Goal: Information Seeking & Learning: Learn about a topic

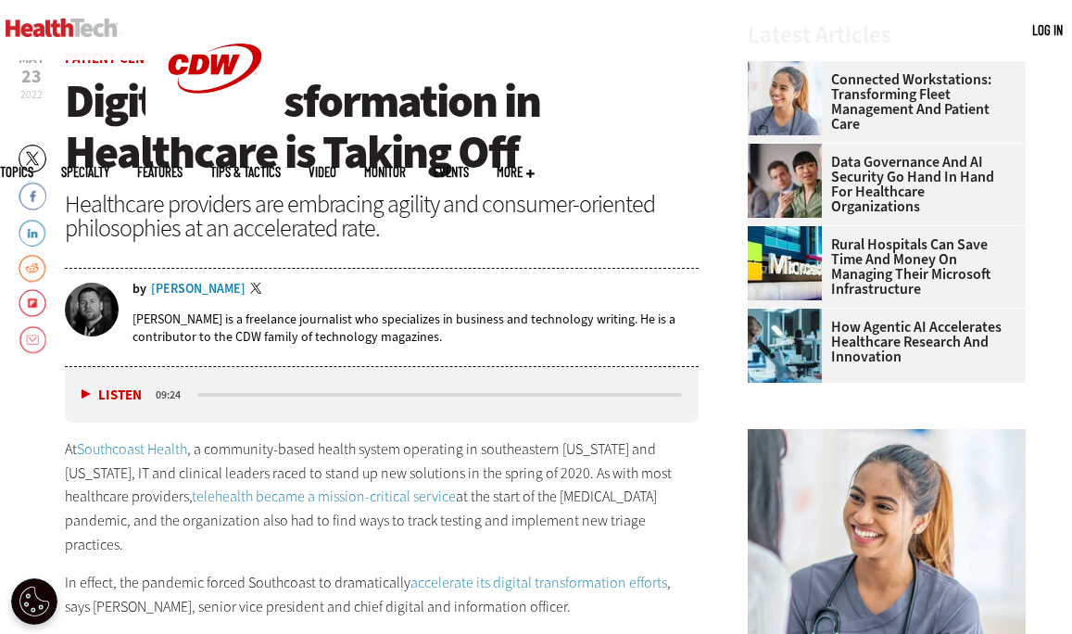
scroll to position [559, 0]
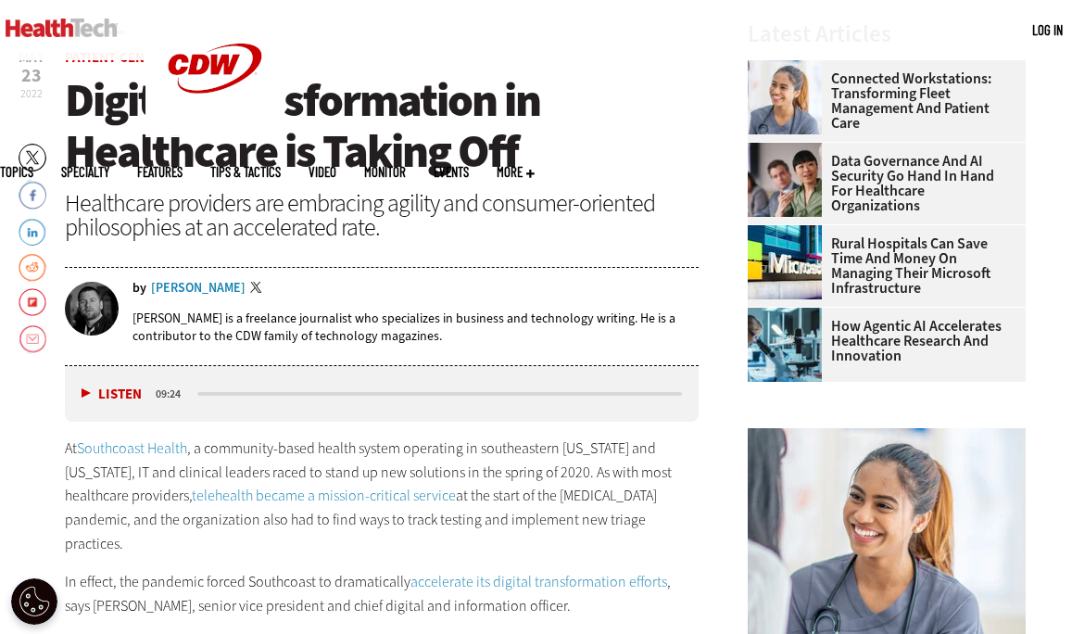
click at [132, 519] on p "At Southcoast Health , a community-based health system operating in southeaster…" at bounding box center [382, 495] width 634 height 119
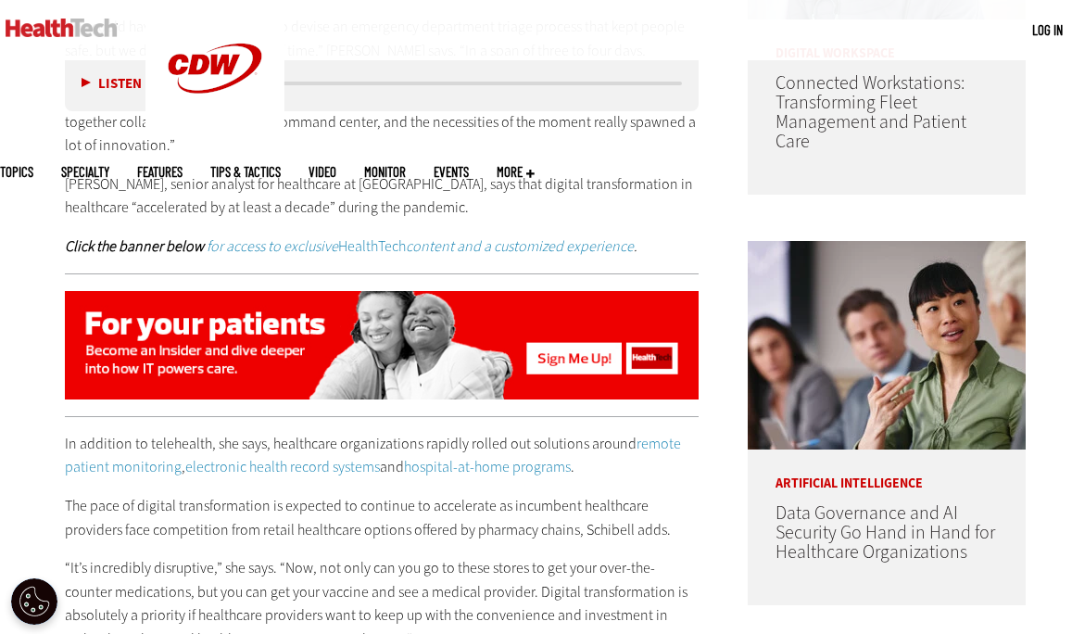
scroll to position [1309, 0]
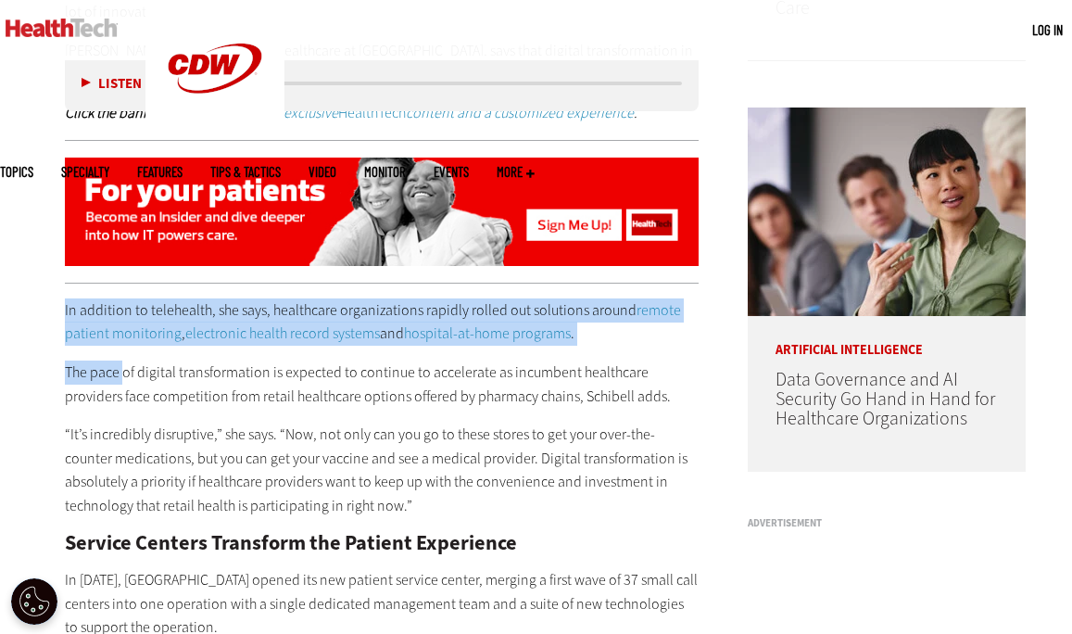
drag, startPoint x: 52, startPoint y: 283, endPoint x: 122, endPoint y: 359, distance: 103.6
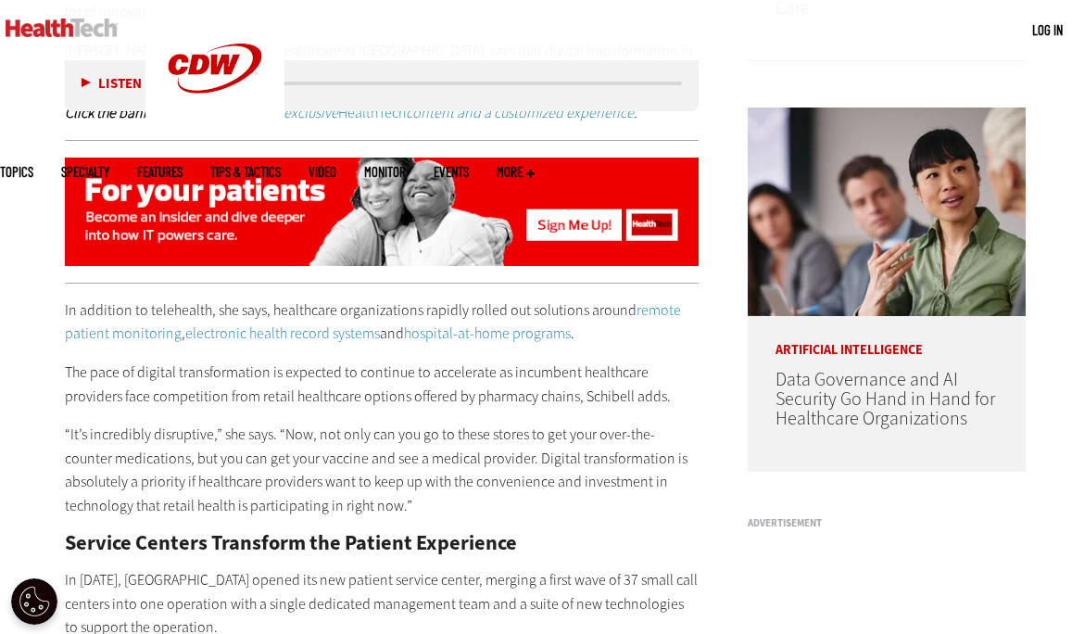
click at [123, 360] on p "The pace of digital transformation is expected to continue to accelerate as inc…" at bounding box center [382, 383] width 634 height 47
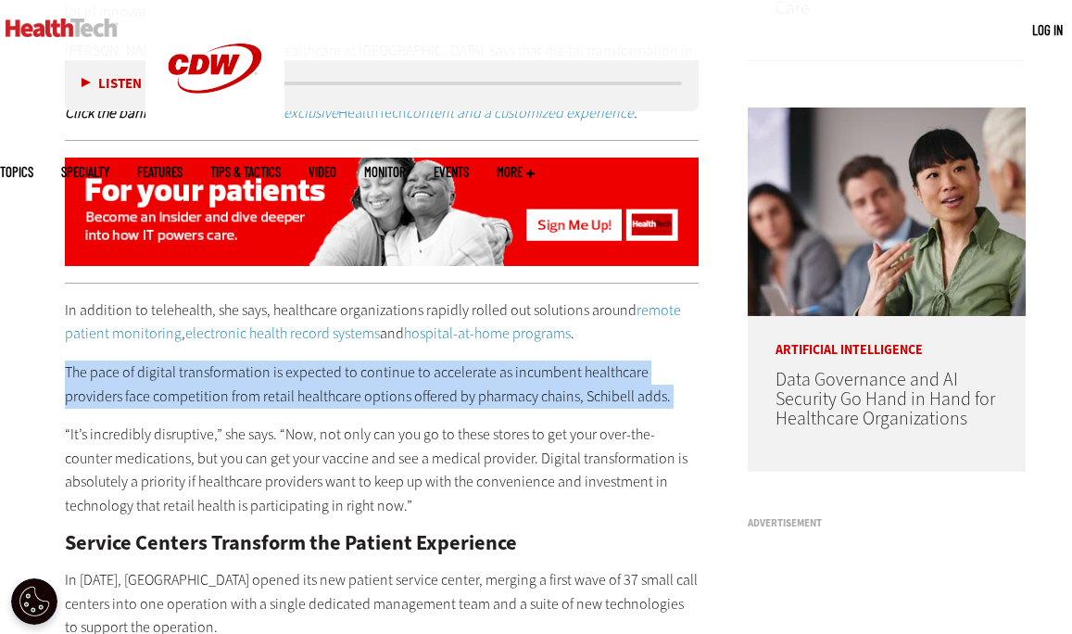
click at [123, 360] on p "The pace of digital transformation is expected to continue to accelerate as inc…" at bounding box center [382, 383] width 634 height 47
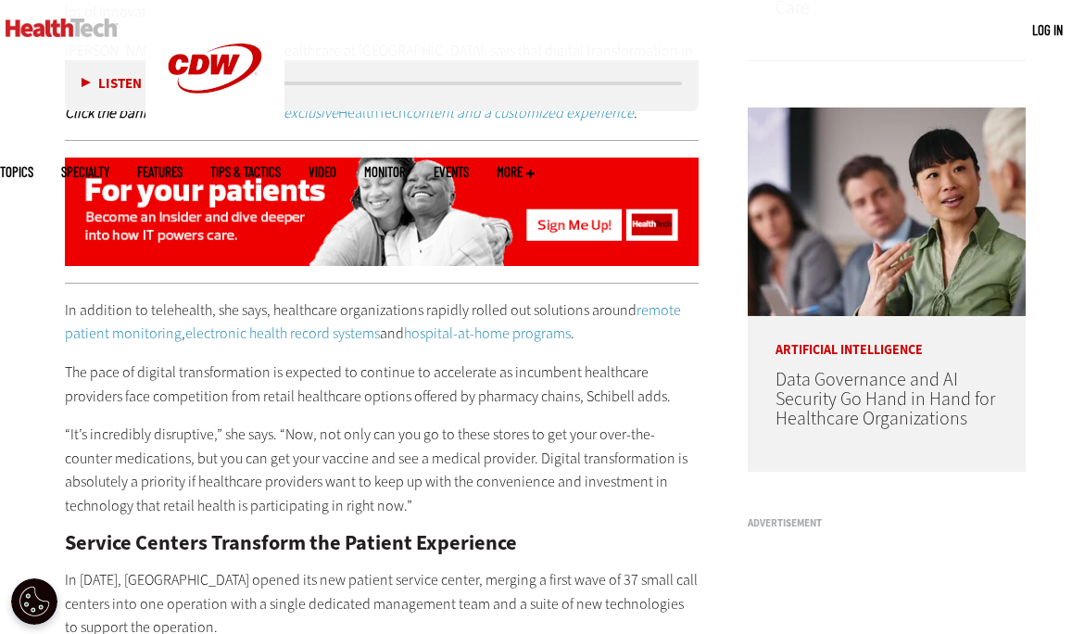
click at [125, 422] on p "“It’s incredibly disruptive,” she says. “Now, not only can you go to these stor…" at bounding box center [382, 469] width 634 height 95
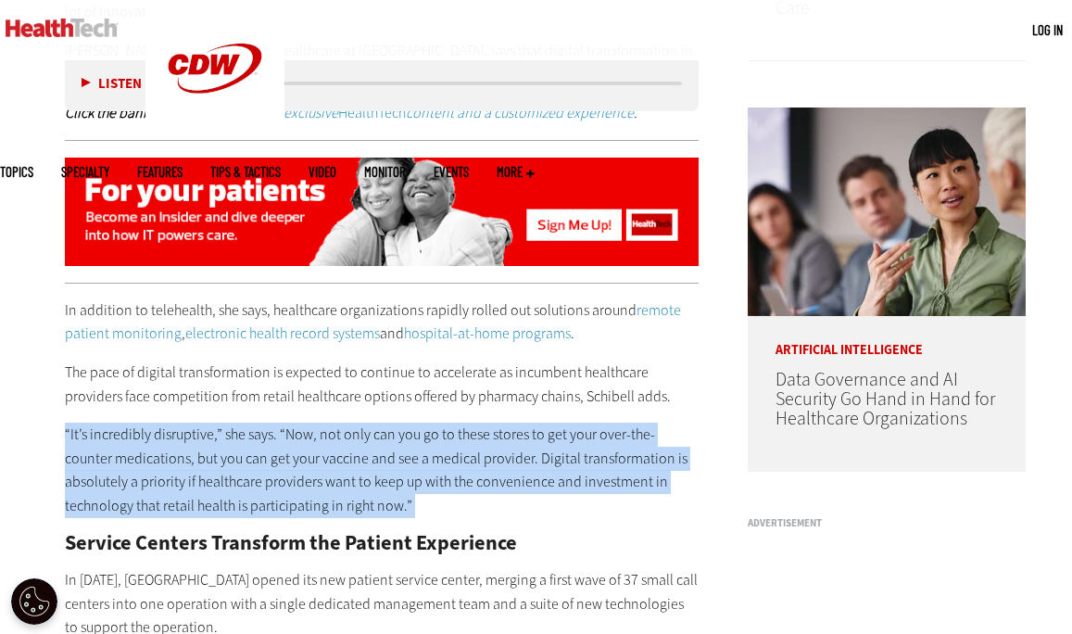
click at [125, 422] on p "“It’s incredibly disruptive,” she says. “Now, not only can you go to these stor…" at bounding box center [382, 469] width 634 height 95
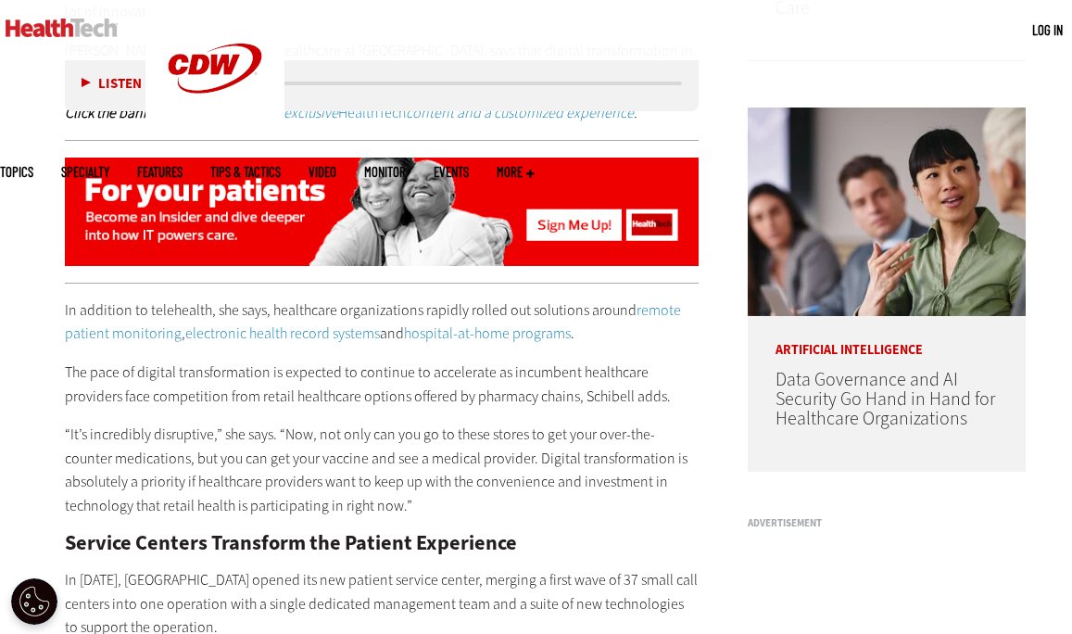
click at [66, 360] on p "The pace of digital transformation is expected to continue to accelerate as inc…" at bounding box center [382, 383] width 634 height 47
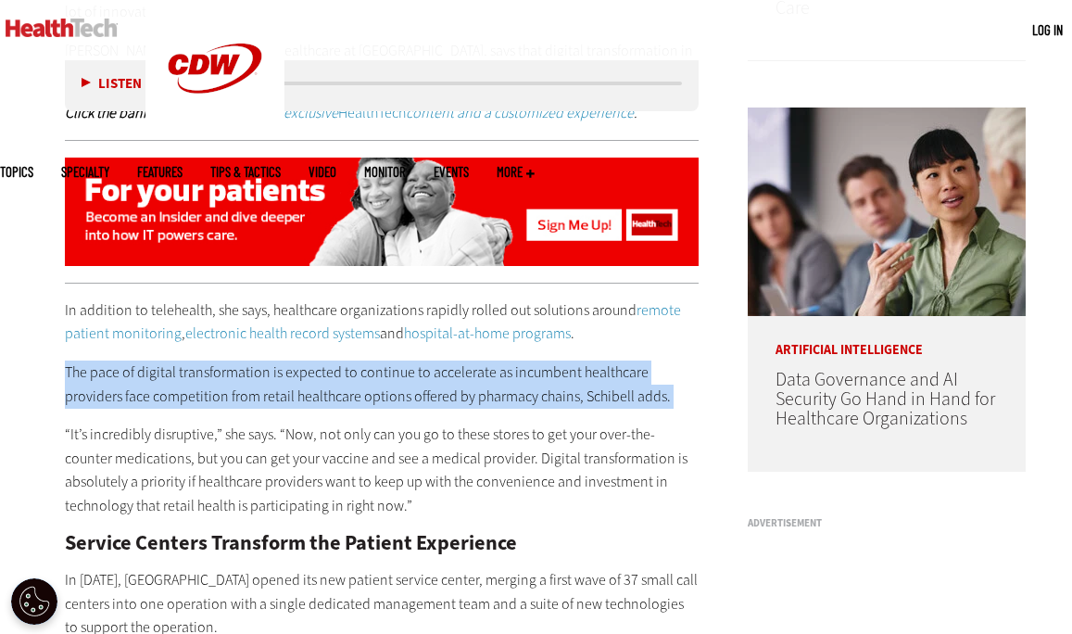
drag, startPoint x: 64, startPoint y: 348, endPoint x: 648, endPoint y: 384, distance: 584.8
click at [648, 384] on div "In addition to telehealth, she says, healthcare organizations rapidly rolled ou…" at bounding box center [382, 523] width 634 height 450
click at [644, 380] on p "The pace of digital transformation is expected to continue to accelerate as inc…" at bounding box center [382, 383] width 634 height 47
drag, startPoint x: 623, startPoint y: 377, endPoint x: 76, endPoint y: 355, distance: 547.1
click at [76, 360] on p "The pace of digital transformation is expected to continue to accelerate as inc…" at bounding box center [382, 383] width 634 height 47
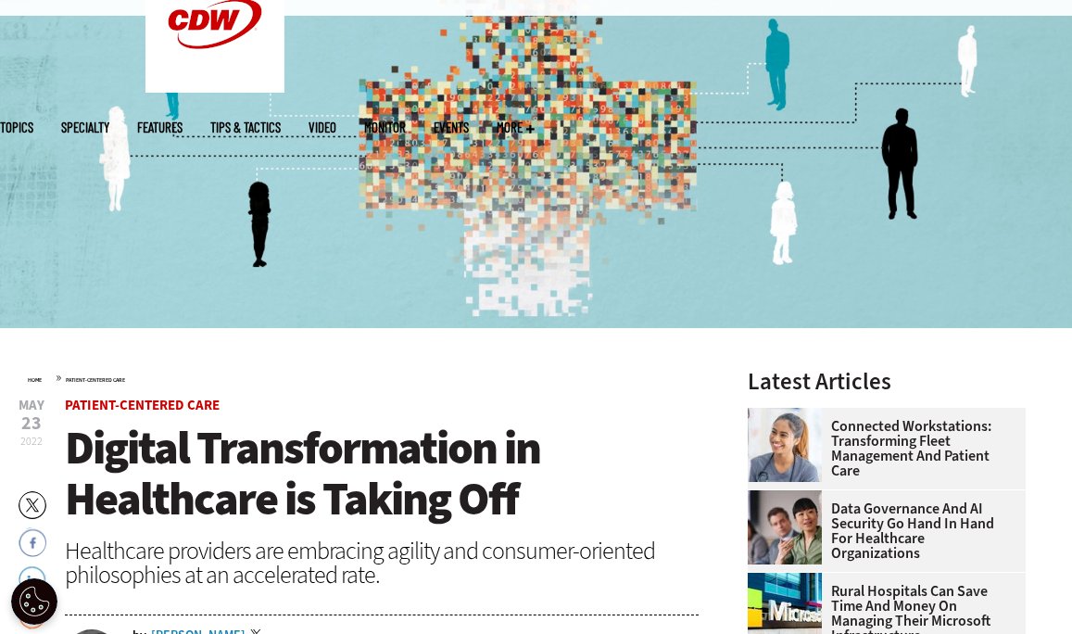
scroll to position [0, 0]
